Goal: Information Seeking & Learning: Learn about a topic

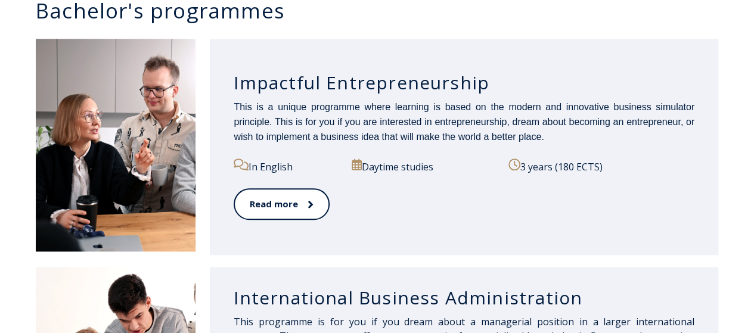
scroll to position [623, 0]
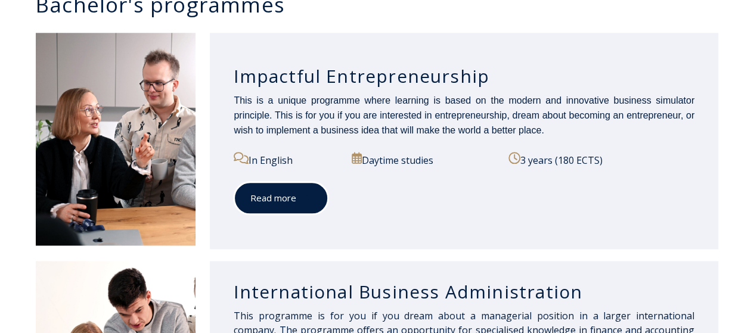
click at [301, 202] on link "Read more" at bounding box center [281, 198] width 95 height 33
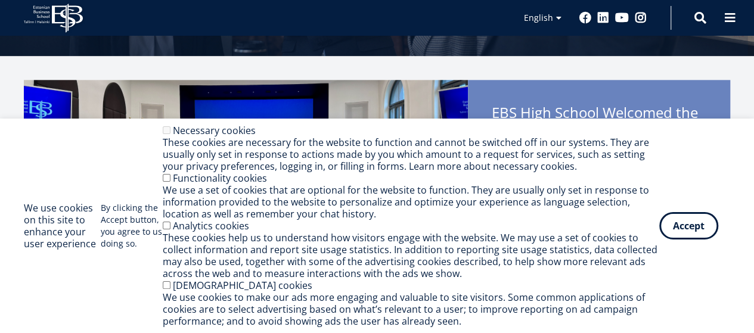
scroll to position [231, 0]
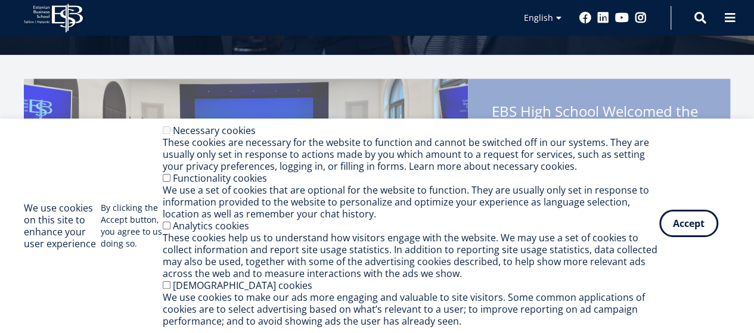
click at [680, 222] on button "Accept" at bounding box center [689, 223] width 59 height 27
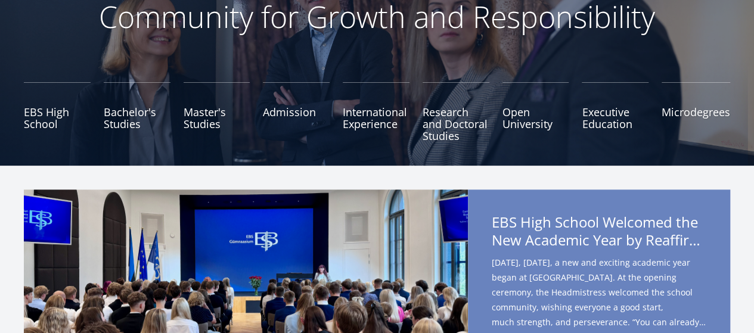
scroll to position [0, 0]
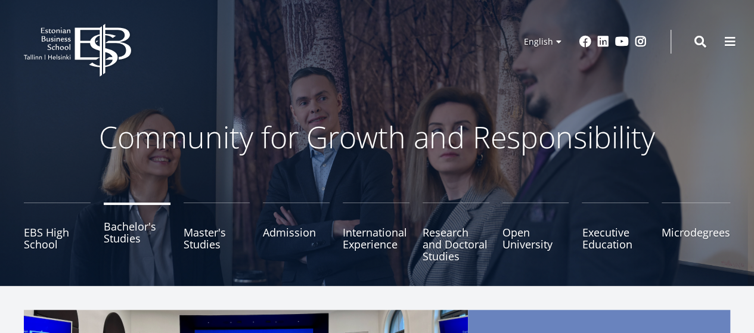
click at [124, 233] on link "Bachelor's Studies" at bounding box center [137, 233] width 67 height 60
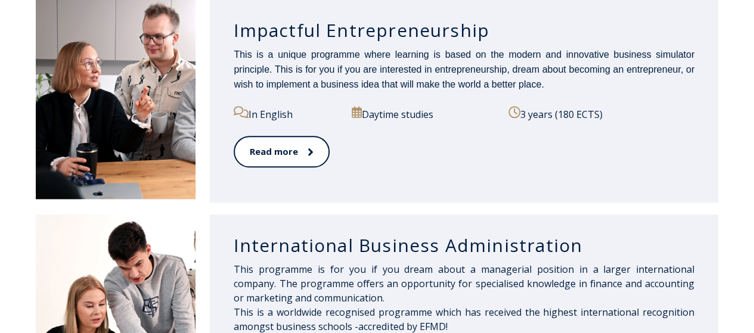
scroll to position [667, 0]
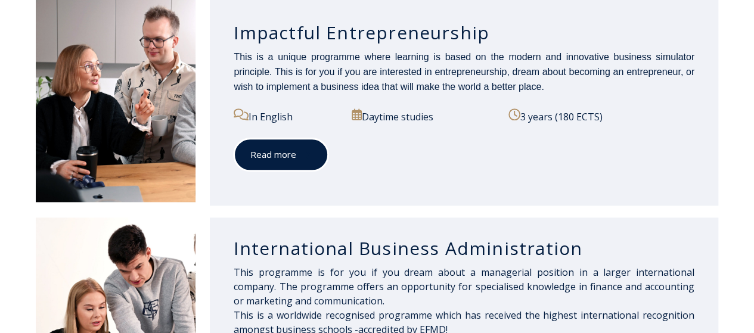
click at [310, 160] on link "Read more" at bounding box center [281, 154] width 95 height 33
